Goal: Task Accomplishment & Management: Manage account settings

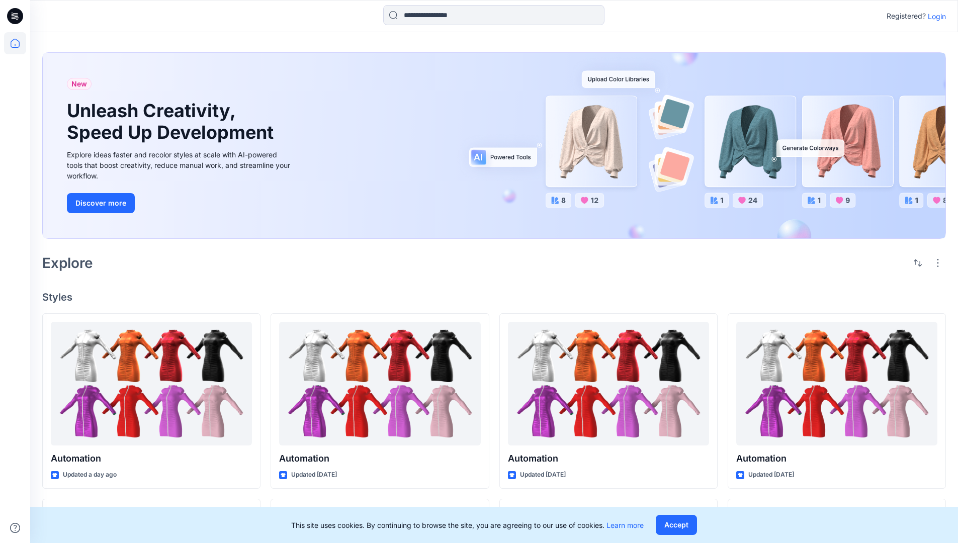
click at [934, 16] on p "Login" at bounding box center [937, 16] width 18 height 11
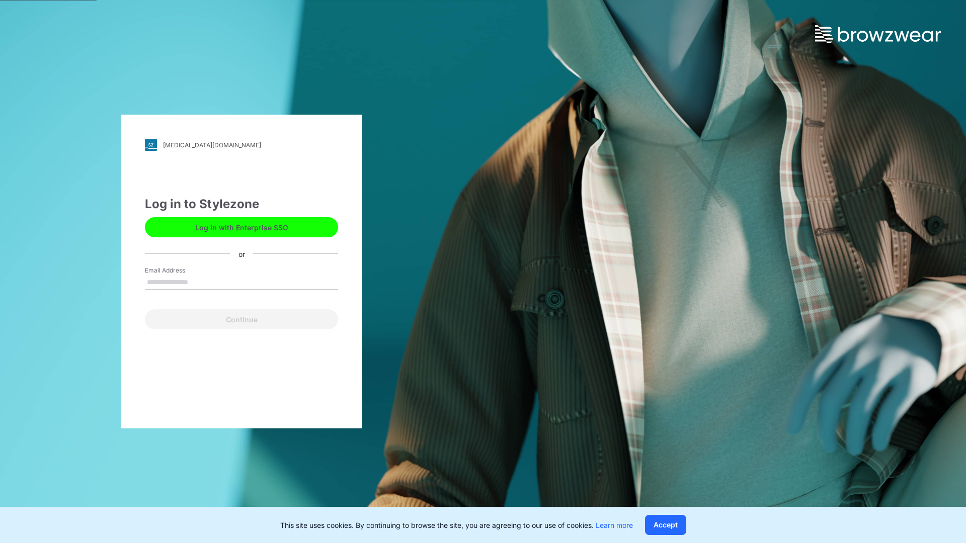
click at [199, 282] on input "Email Address" at bounding box center [241, 282] width 193 height 15
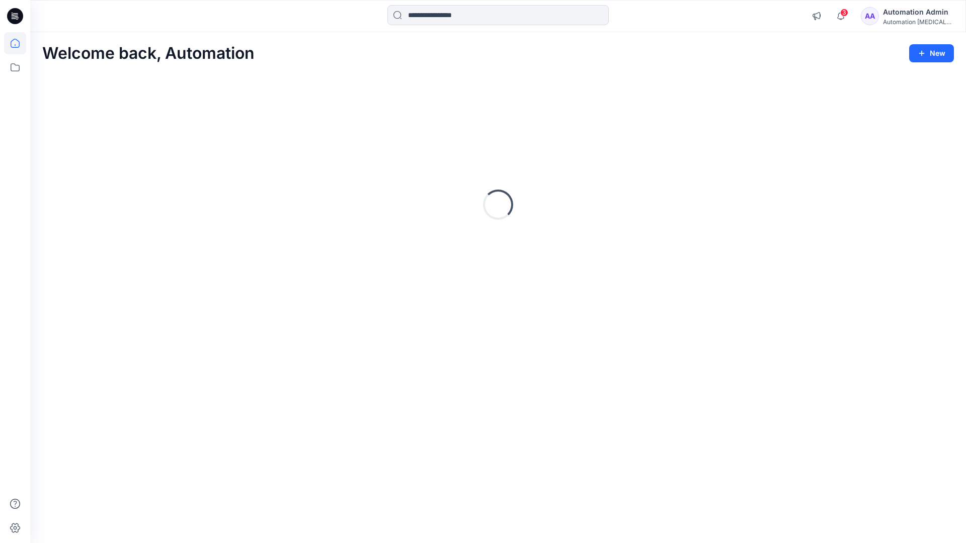
click at [19, 43] on icon at bounding box center [15, 43] width 9 height 9
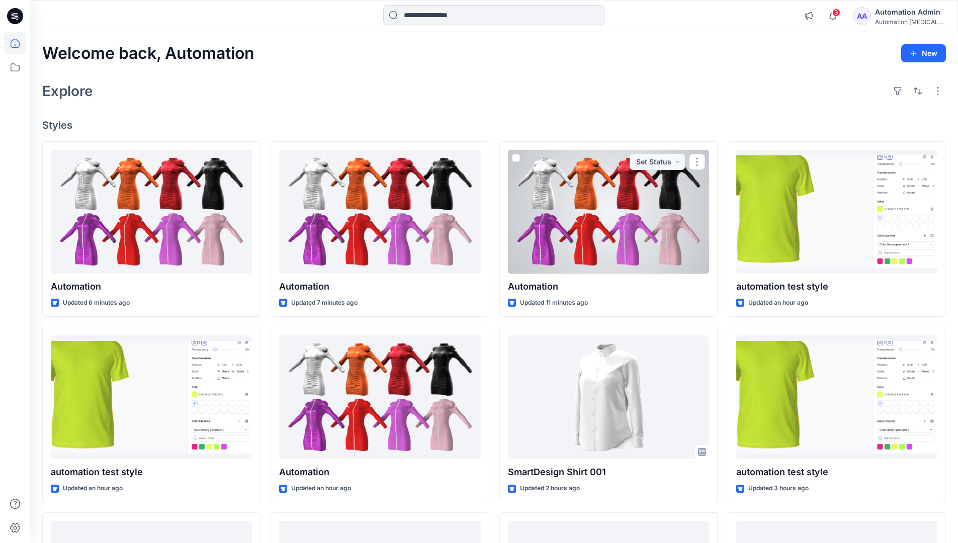
click at [899, 12] on div "Automation Admin" at bounding box center [910, 12] width 70 height 12
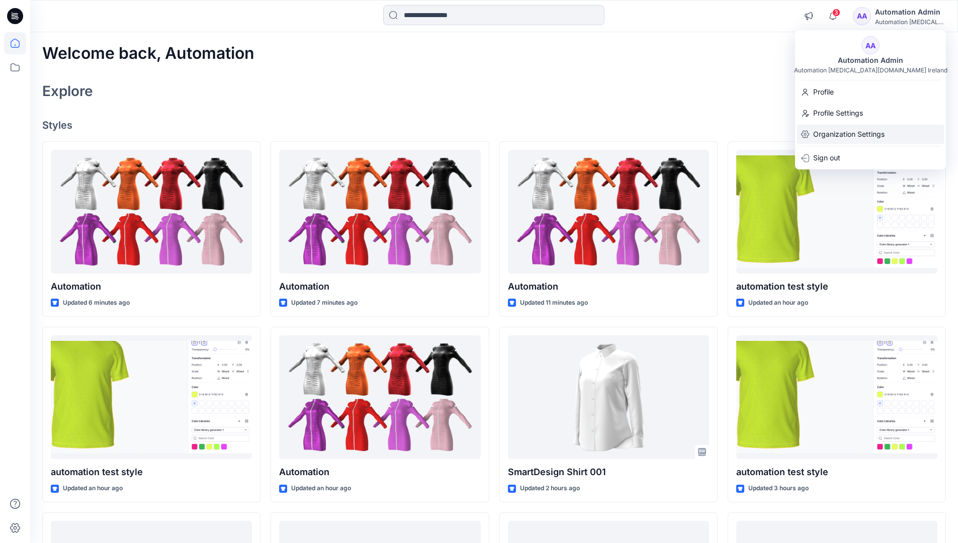
click at [875, 135] on p "Organization Settings" at bounding box center [848, 134] width 71 height 19
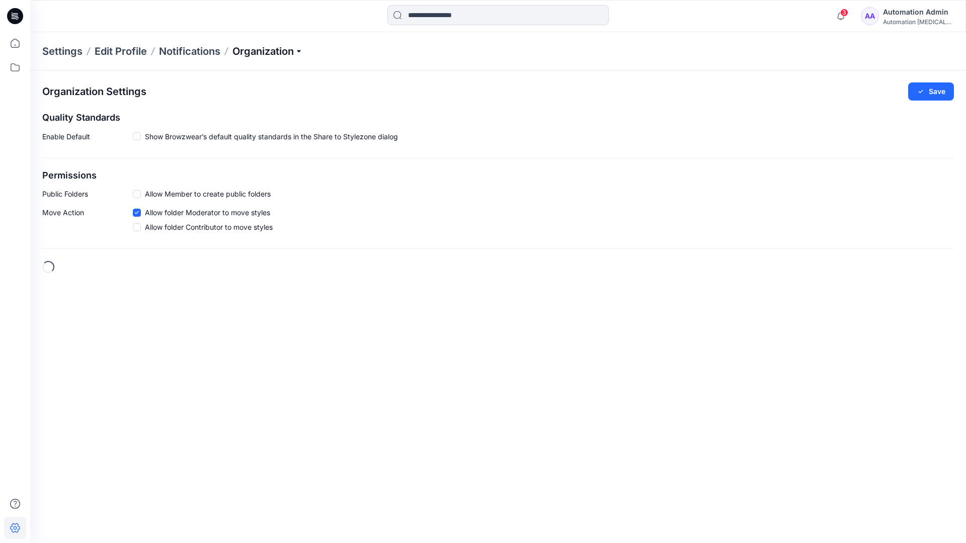
click at [289, 54] on p "Organization" at bounding box center [267, 51] width 70 height 14
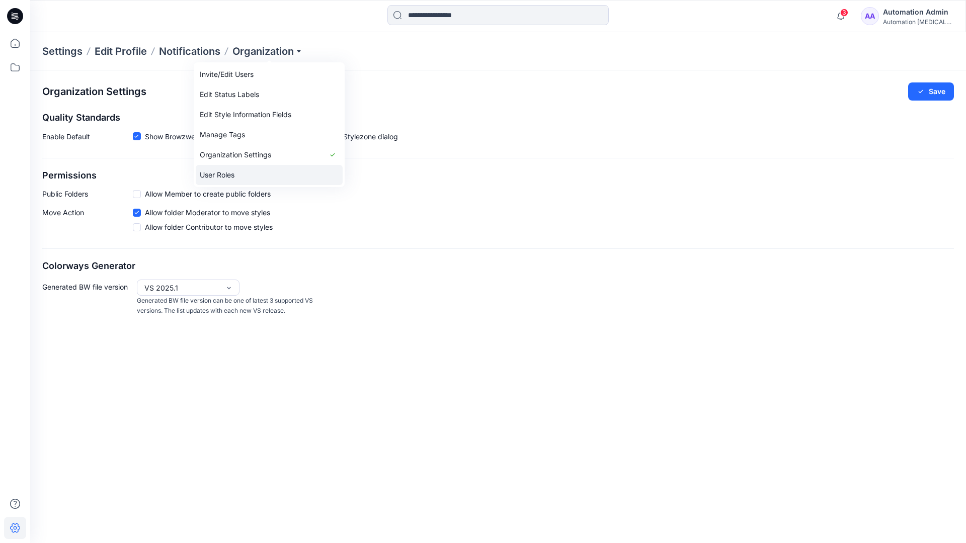
click at [268, 172] on link "User Roles" at bounding box center [269, 175] width 147 height 20
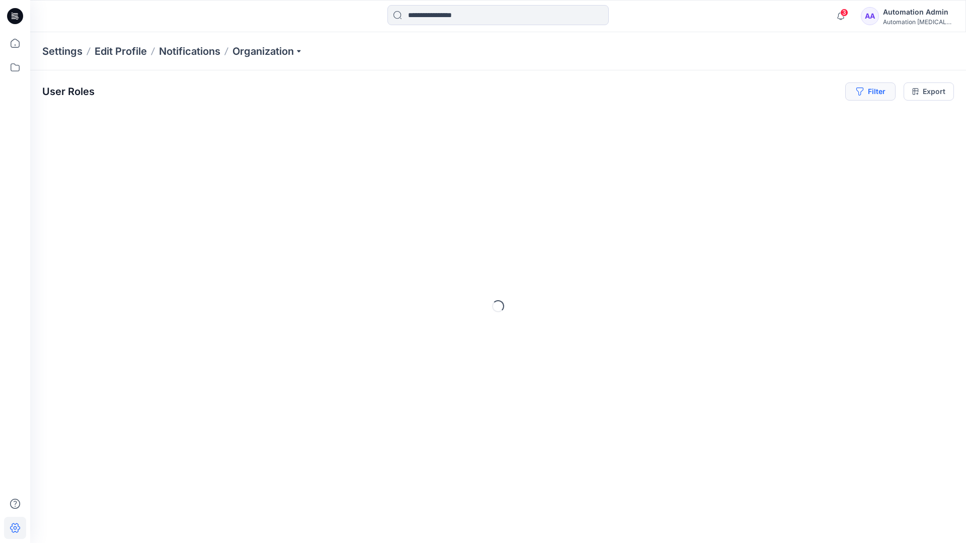
click at [878, 96] on button "Filter" at bounding box center [870, 91] width 50 height 18
type input "*****"
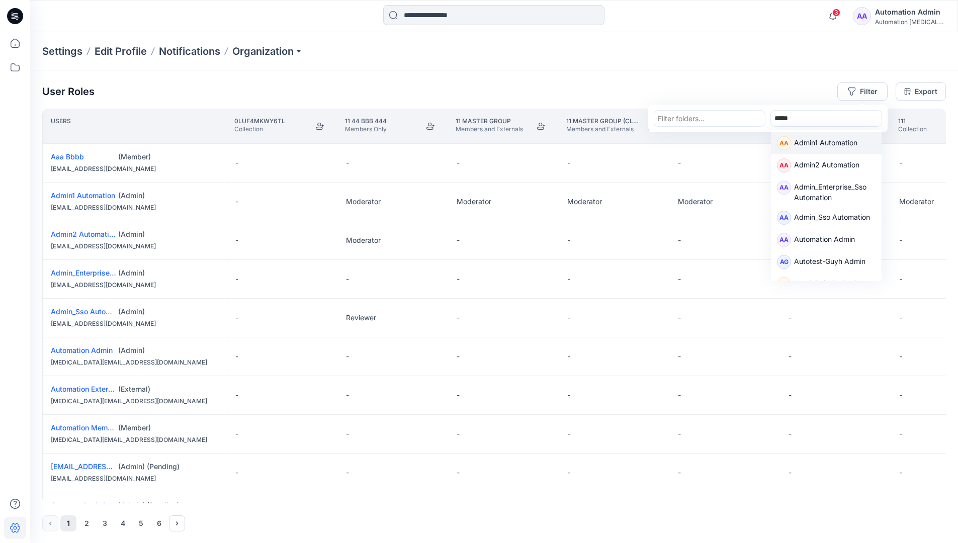
click at [813, 140] on p "Admin1 Automation" at bounding box center [825, 143] width 63 height 13
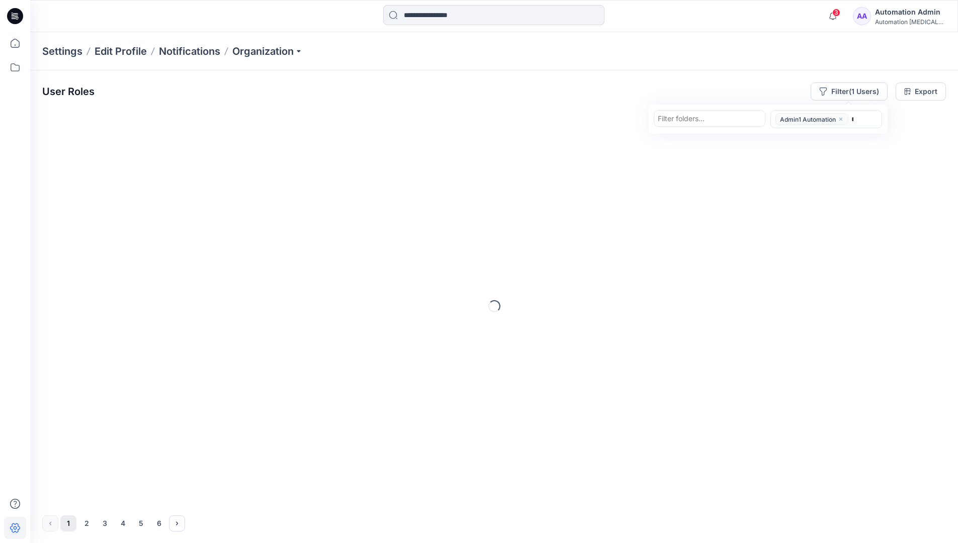
type input "******"
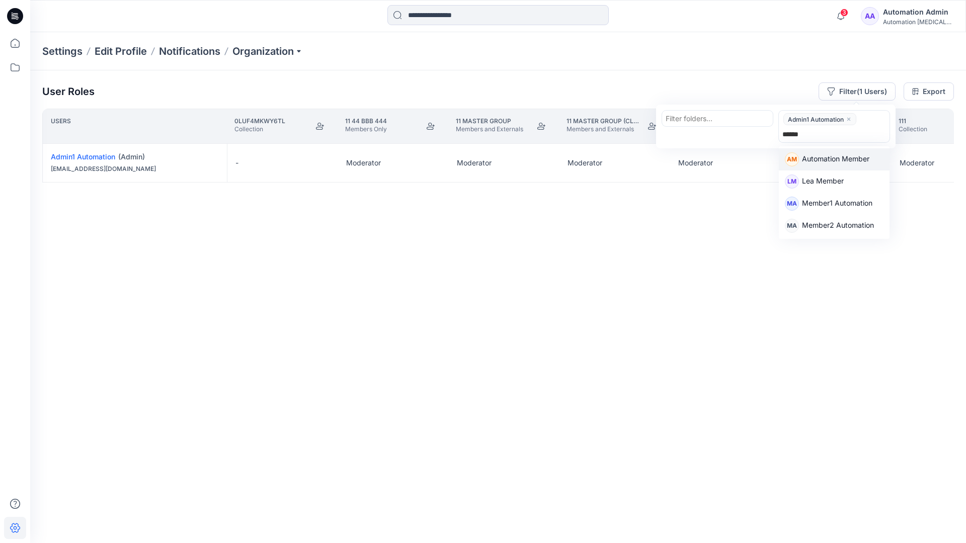
click at [841, 157] on p "Automation Member" at bounding box center [835, 159] width 67 height 13
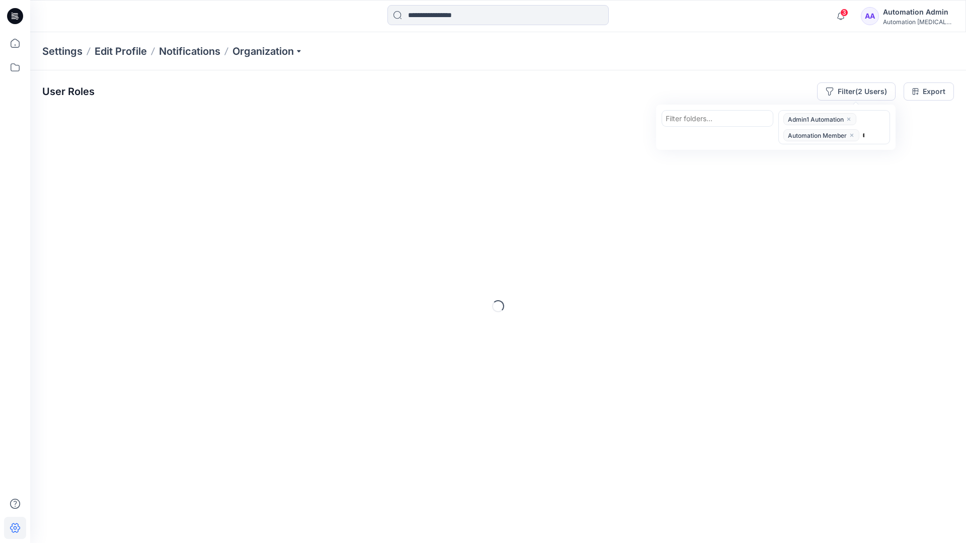
type input "********"
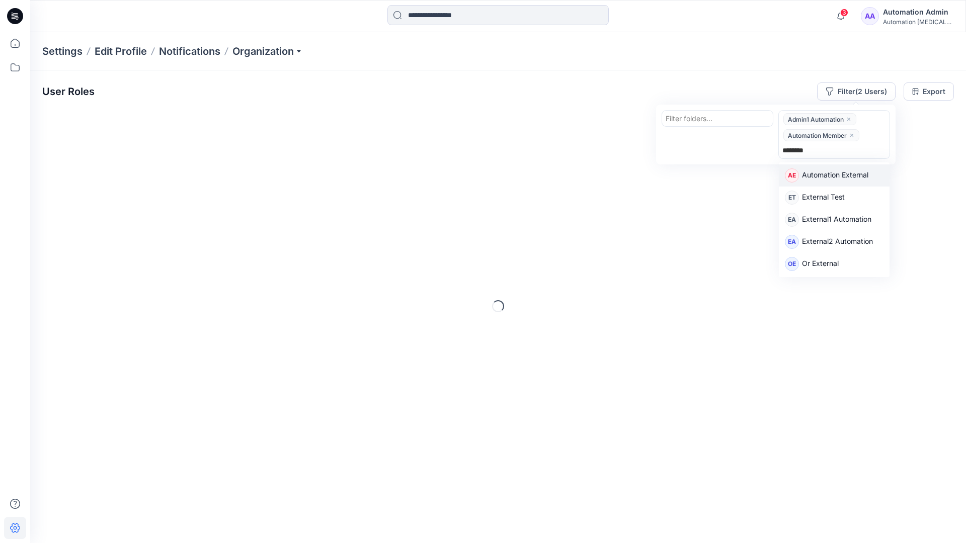
click at [850, 178] on p "Automation External" at bounding box center [835, 175] width 66 height 13
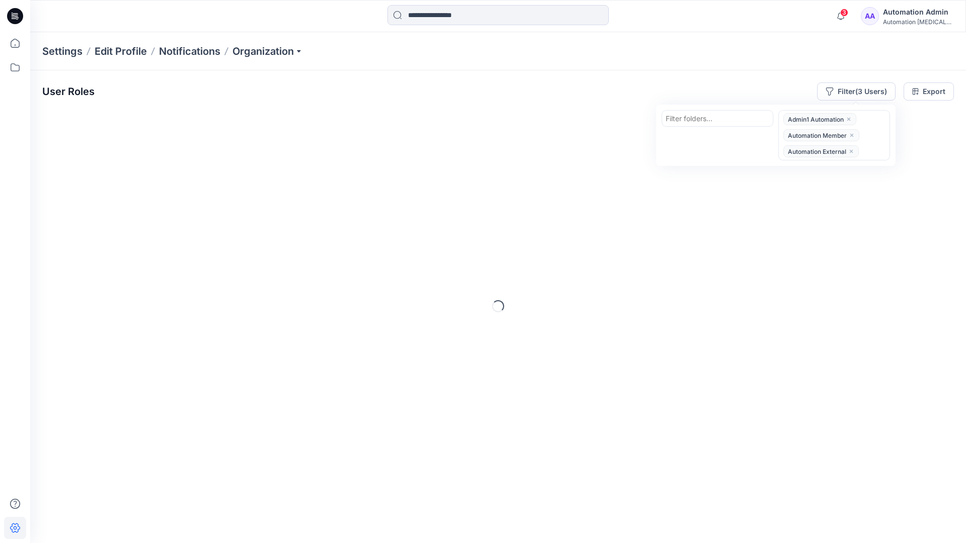
click at [691, 84] on div "User Roles Filter (3 Users) Filter folders... option Automation External, selec…" at bounding box center [497, 91] width 911 height 18
click at [846, 90] on button "Filter (3 Users)" at bounding box center [856, 91] width 78 height 18
click at [697, 117] on div at bounding box center [717, 118] width 104 height 13
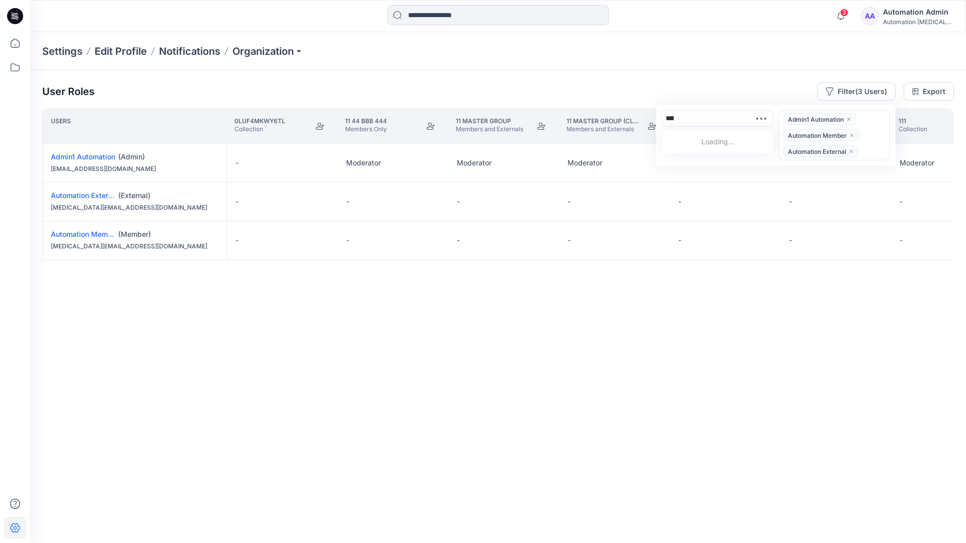
type input "******"
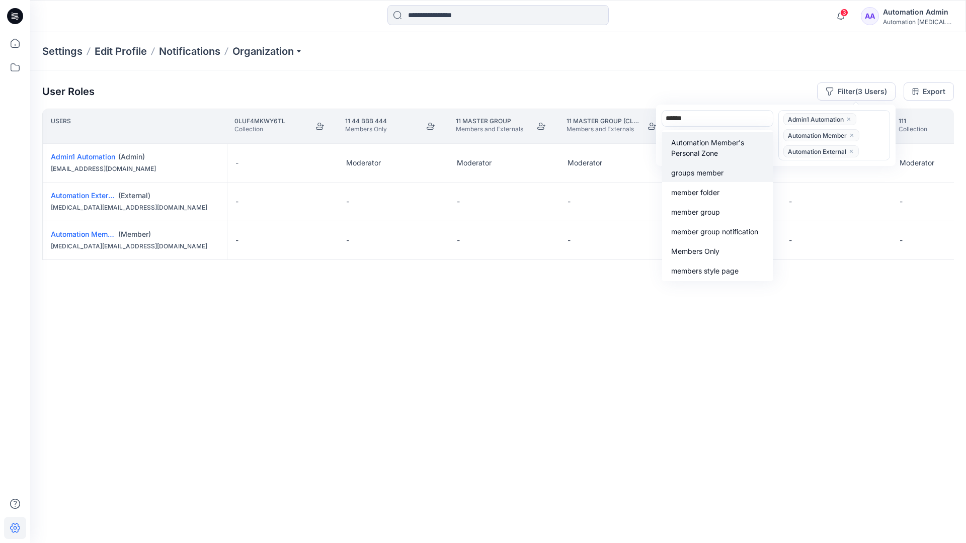
click at [715, 166] on div "groups member" at bounding box center [717, 172] width 99 height 12
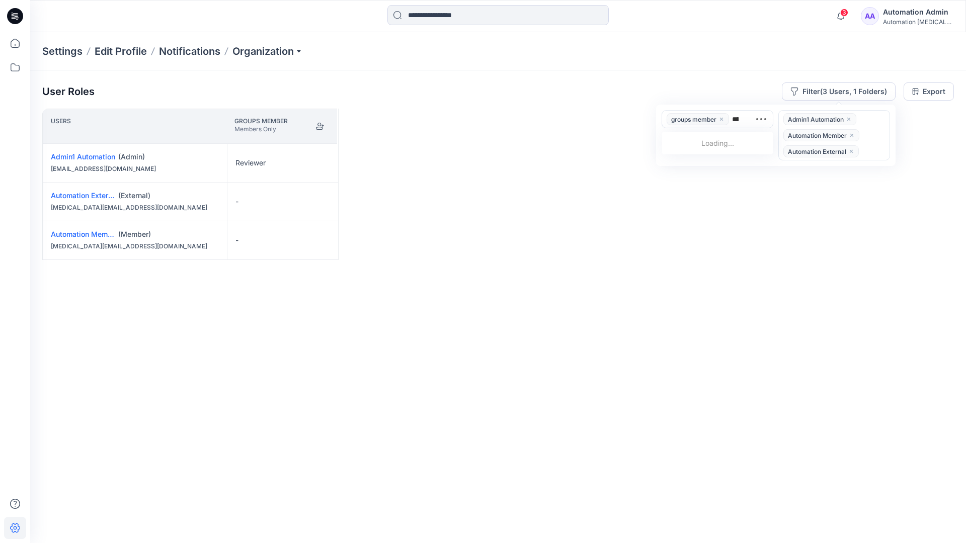
type input "*****"
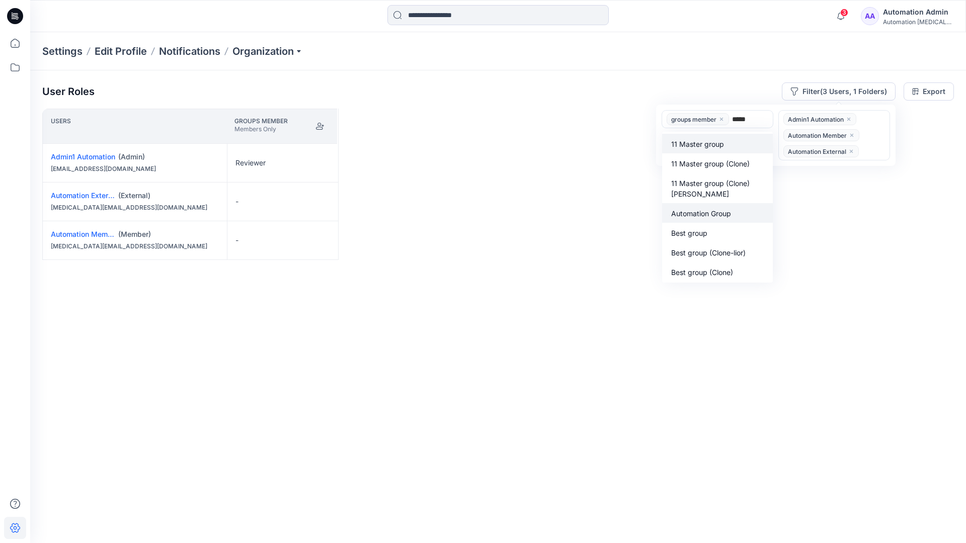
click at [707, 210] on p "Automation Group" at bounding box center [701, 213] width 60 height 11
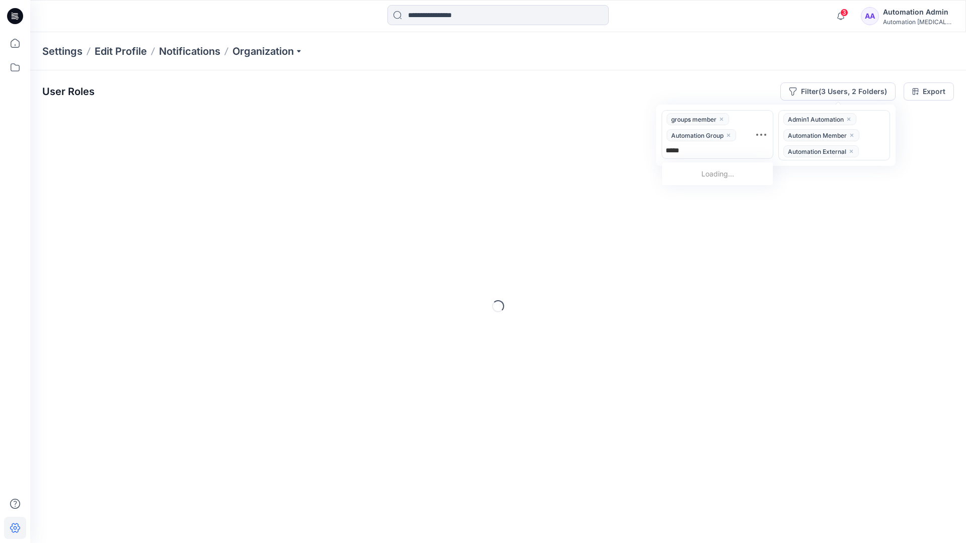
type input "******"
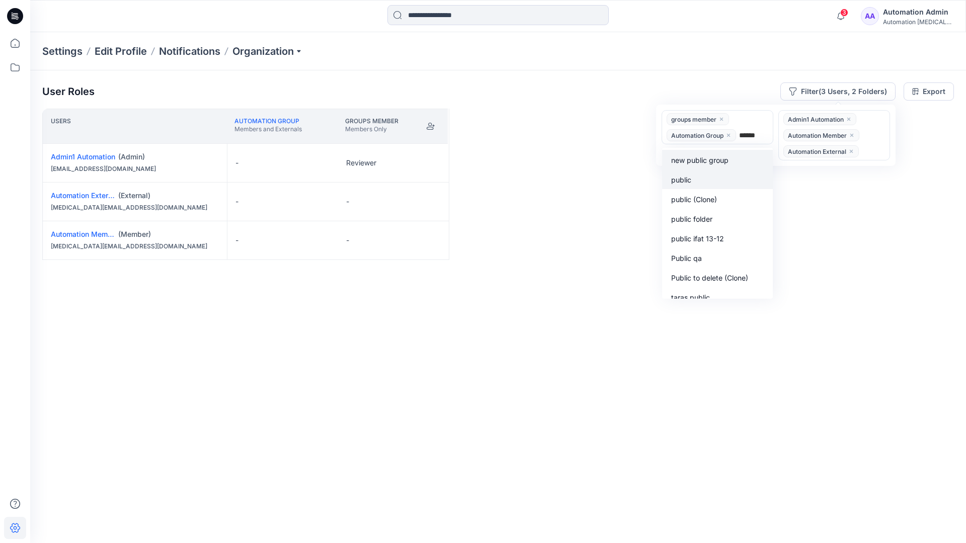
click at [698, 177] on div "public" at bounding box center [717, 180] width 99 height 12
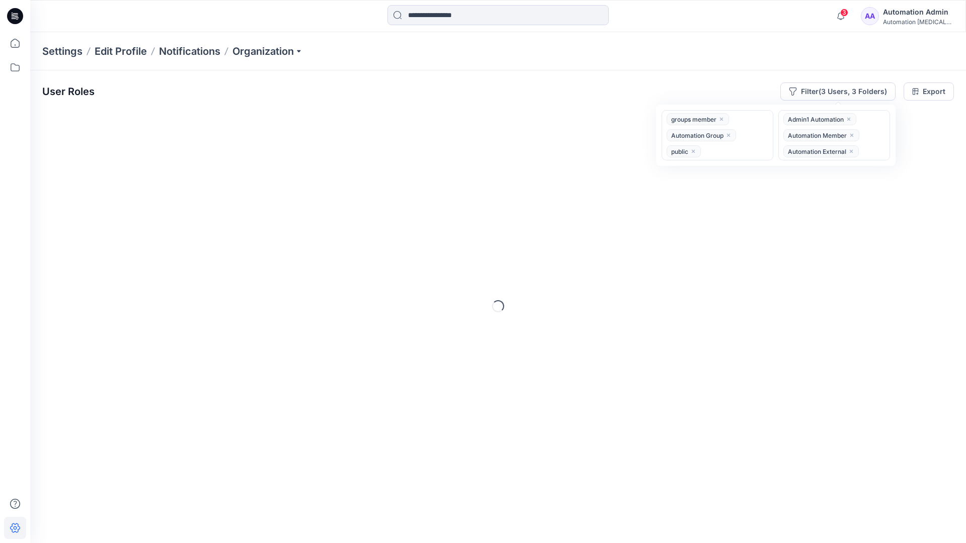
click at [563, 74] on div "User Roles Filter (3 Users, 3 Folders) option public, selected. groups member A…" at bounding box center [497, 292] width 935 height 445
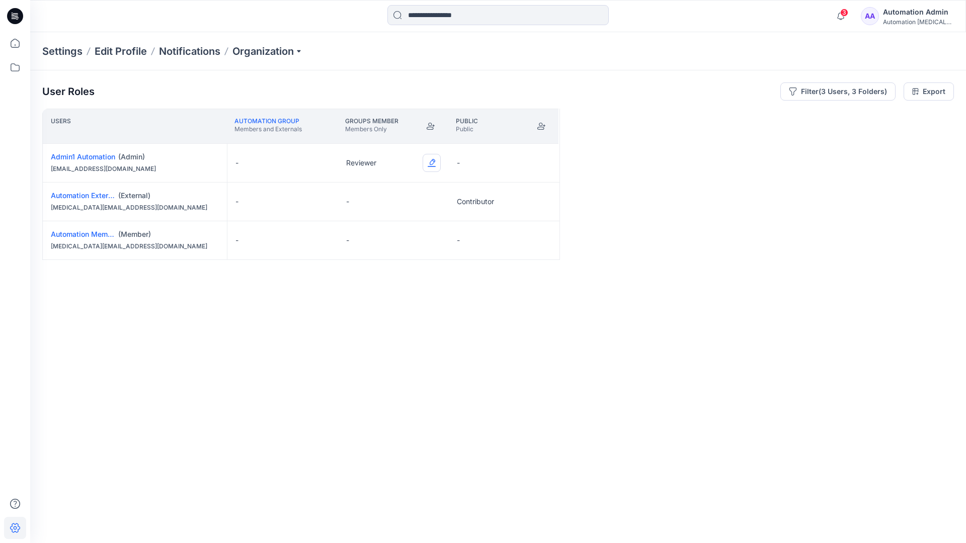
click at [433, 162] on button "Edit Role" at bounding box center [431, 163] width 18 height 18
click at [394, 203] on button "Reviewer" at bounding box center [384, 205] width 109 height 18
click at [542, 200] on button "Edit Role" at bounding box center [542, 202] width 18 height 18
click at [508, 244] on button "Reviewer" at bounding box center [495, 244] width 109 height 18
click at [541, 241] on button "Edit Role" at bounding box center [542, 240] width 18 height 18
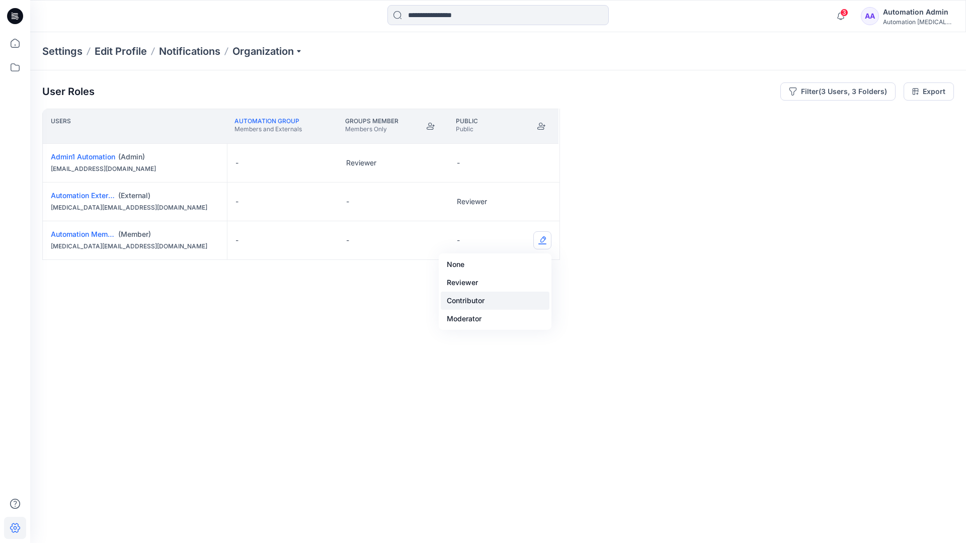
click at [508, 292] on button "Contributor" at bounding box center [495, 301] width 109 height 18
click at [540, 241] on button "Edit Role" at bounding box center [542, 240] width 18 height 18
click at [517, 264] on button "None" at bounding box center [495, 264] width 109 height 18
click at [433, 195] on button "Edit Role" at bounding box center [431, 202] width 18 height 18
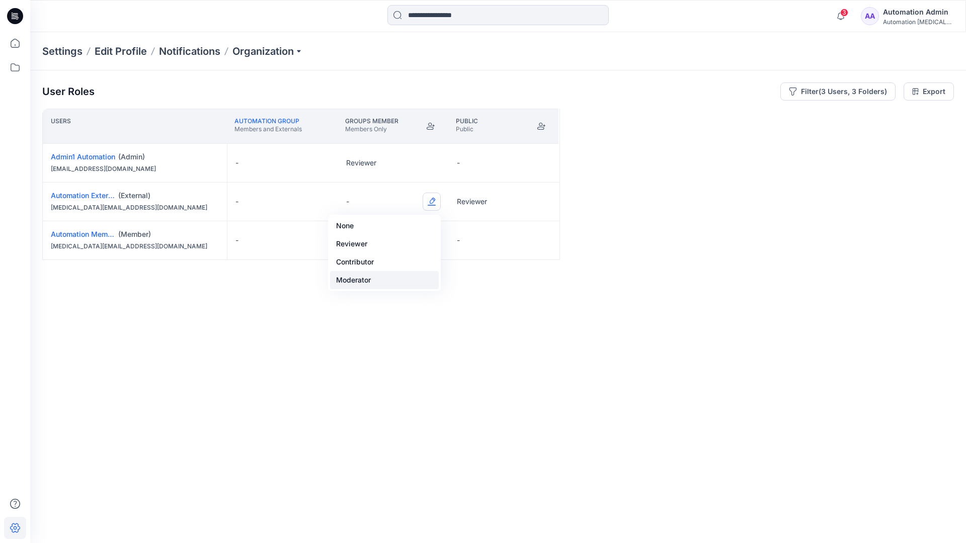
click at [396, 275] on button "Moderator" at bounding box center [384, 280] width 109 height 18
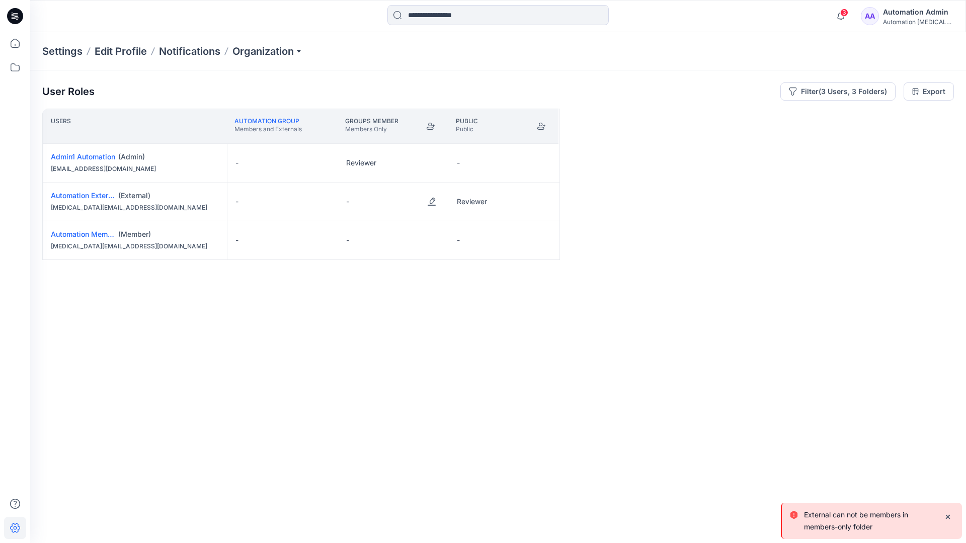
click at [832, 525] on p "External can not be members in members-only folder" at bounding box center [870, 521] width 132 height 24
click at [926, 11] on div "Automation Admin" at bounding box center [918, 12] width 70 height 12
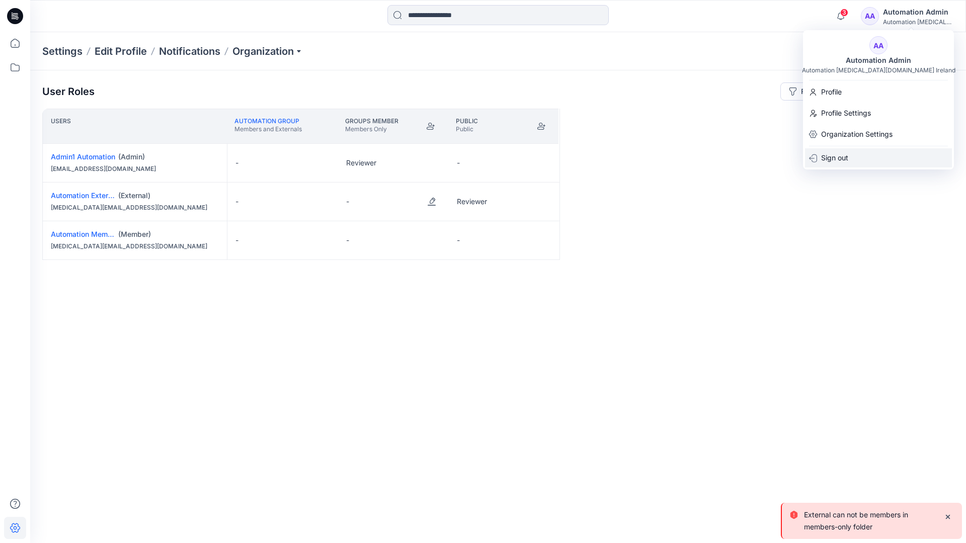
click at [882, 151] on div "Sign out" at bounding box center [878, 157] width 147 height 19
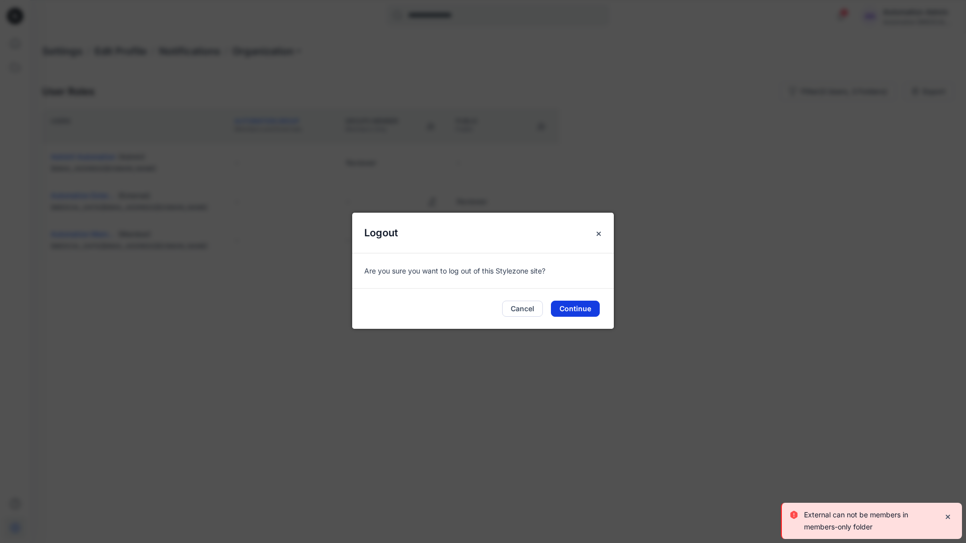
click at [584, 311] on button "Continue" at bounding box center [575, 309] width 49 height 16
